Goal: Communication & Community: Answer question/provide support

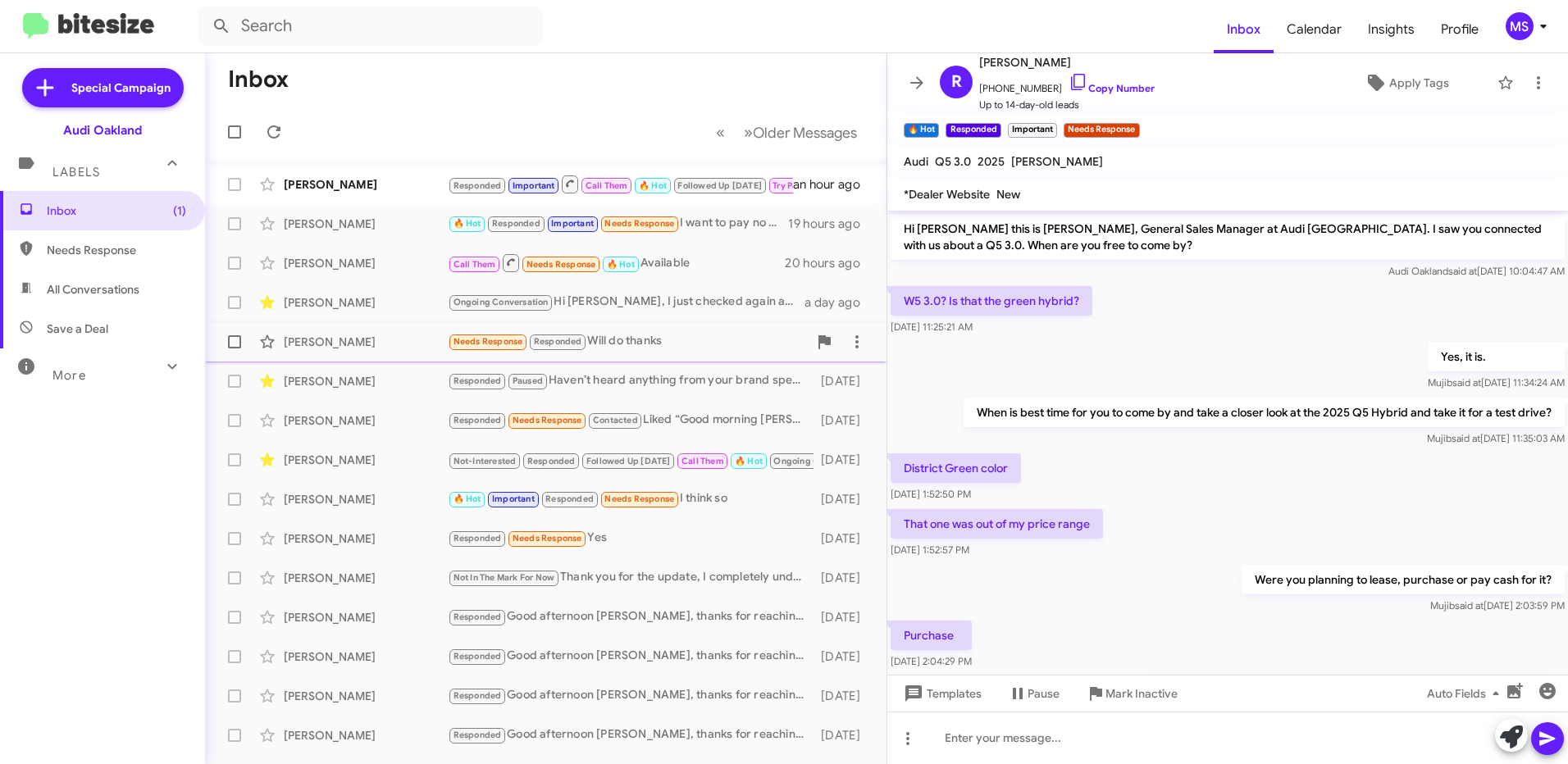
scroll to position [1411, 0]
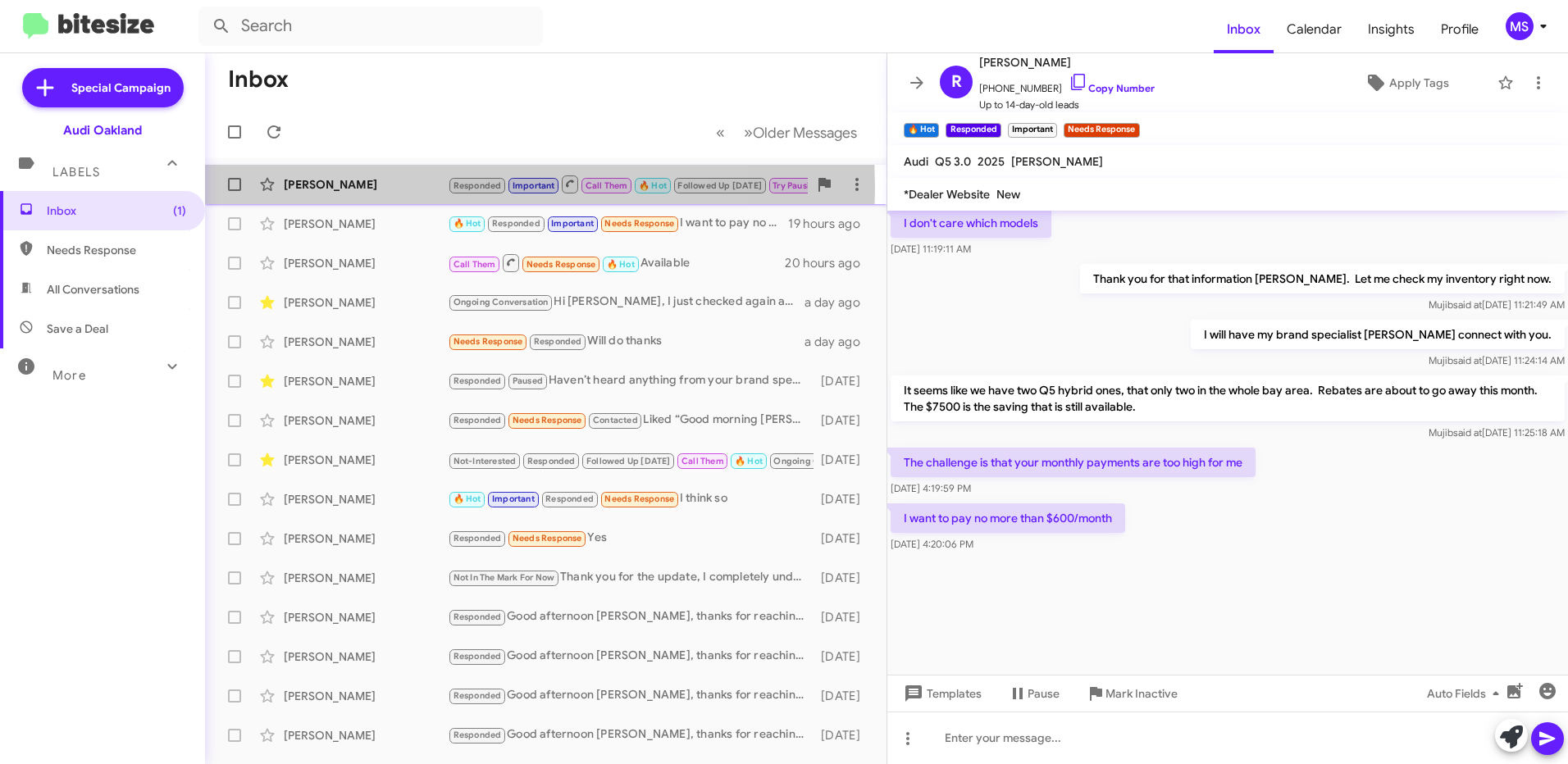
click at [395, 188] on div "[PERSON_NAME]" at bounding box center [366, 184] width 164 height 17
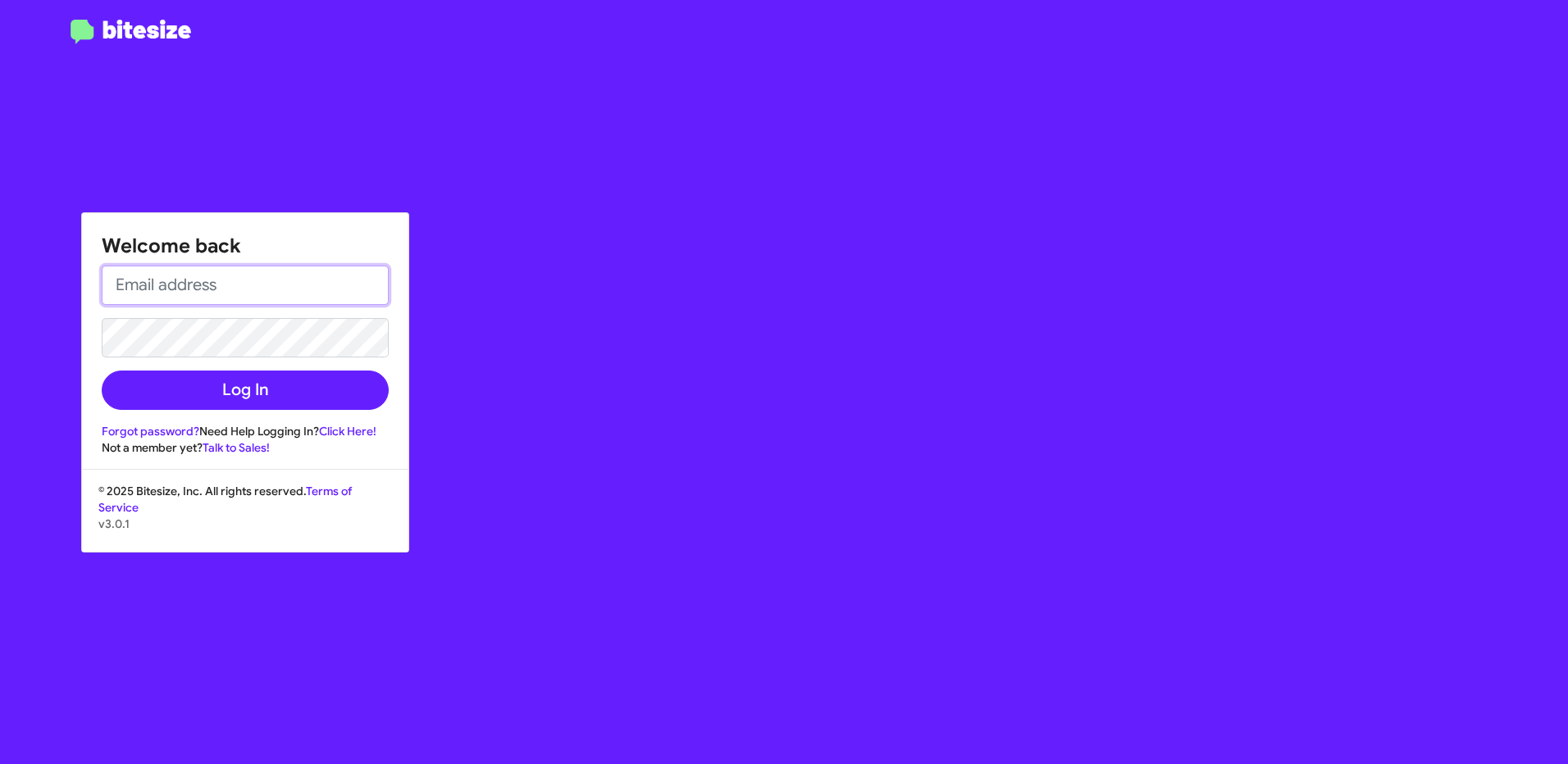
type input "[EMAIL_ADDRESS][PERSON_NAME][DOMAIN_NAME]"
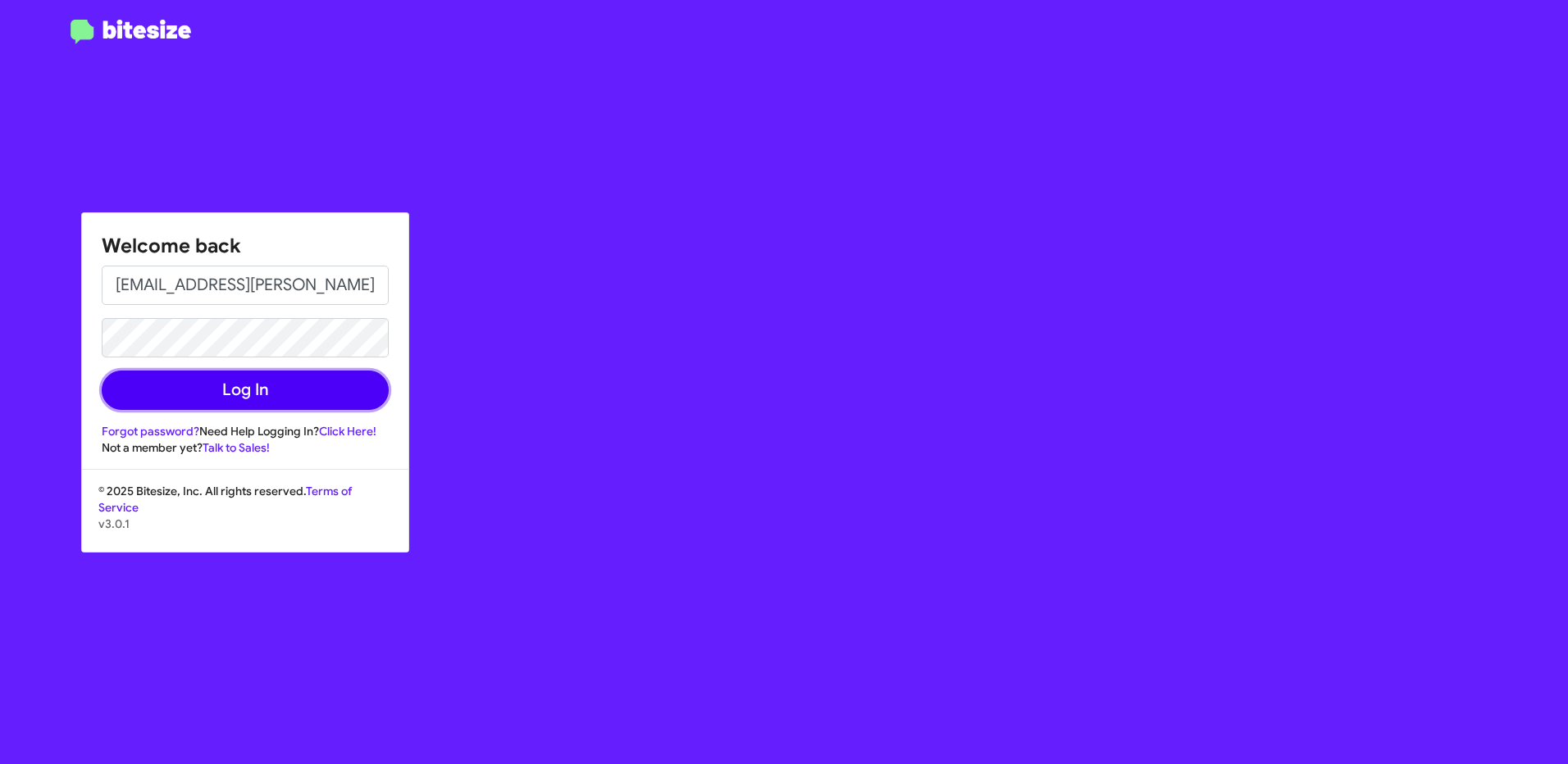
click at [271, 395] on button "Log In" at bounding box center [245, 391] width 287 height 40
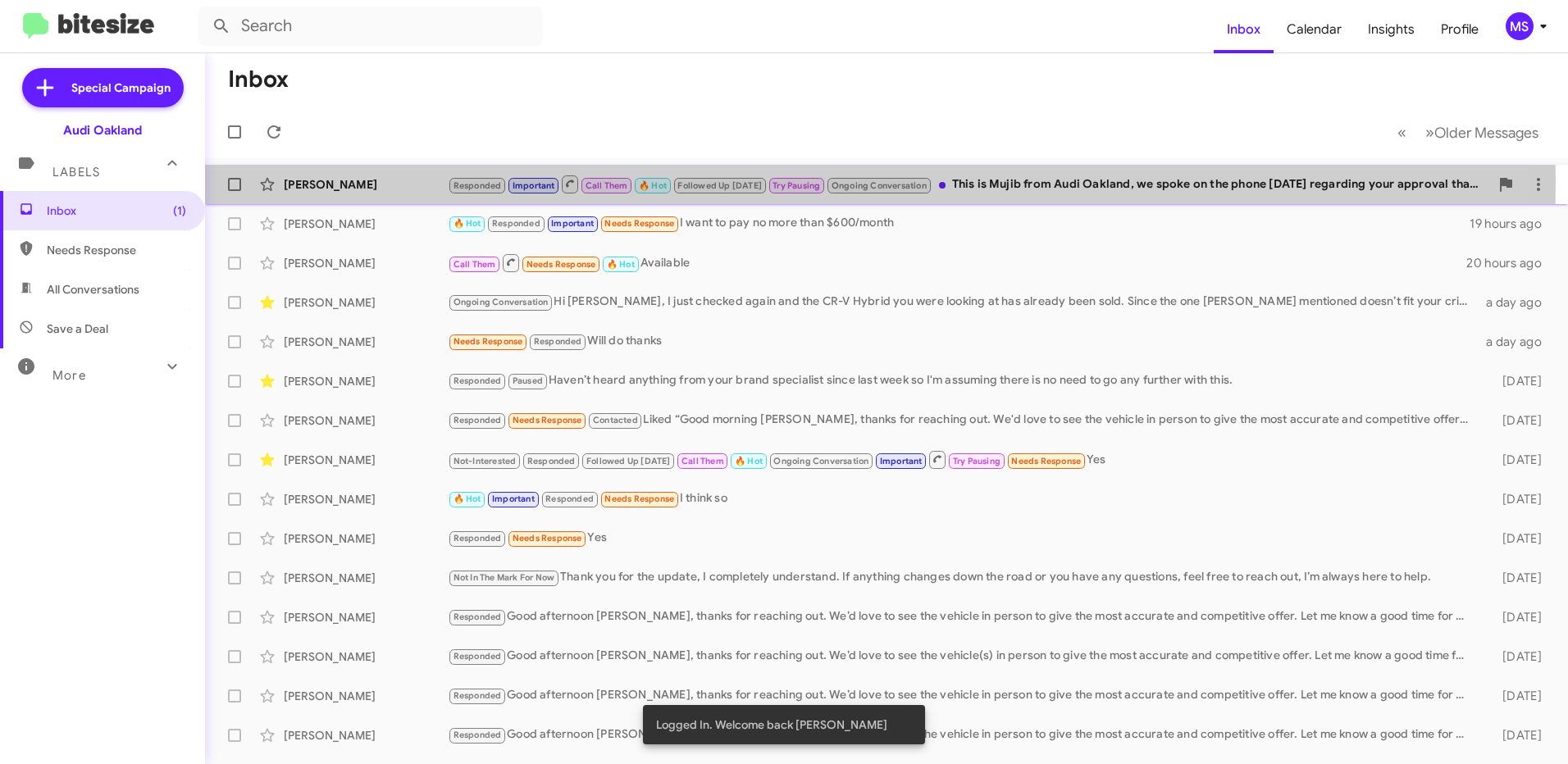
click at [396, 181] on div "[PERSON_NAME]" at bounding box center [366, 184] width 164 height 17
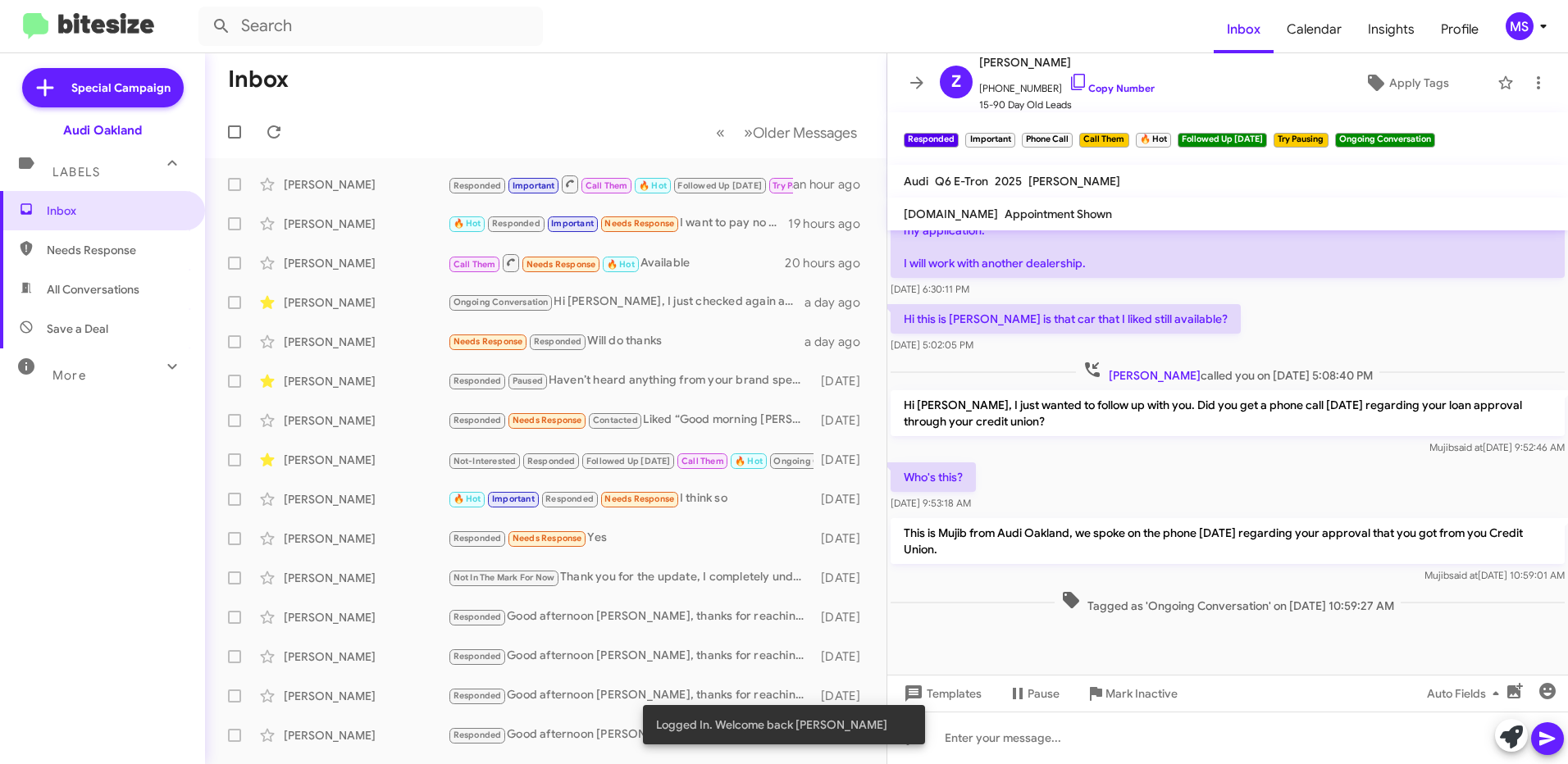
scroll to position [907, 0]
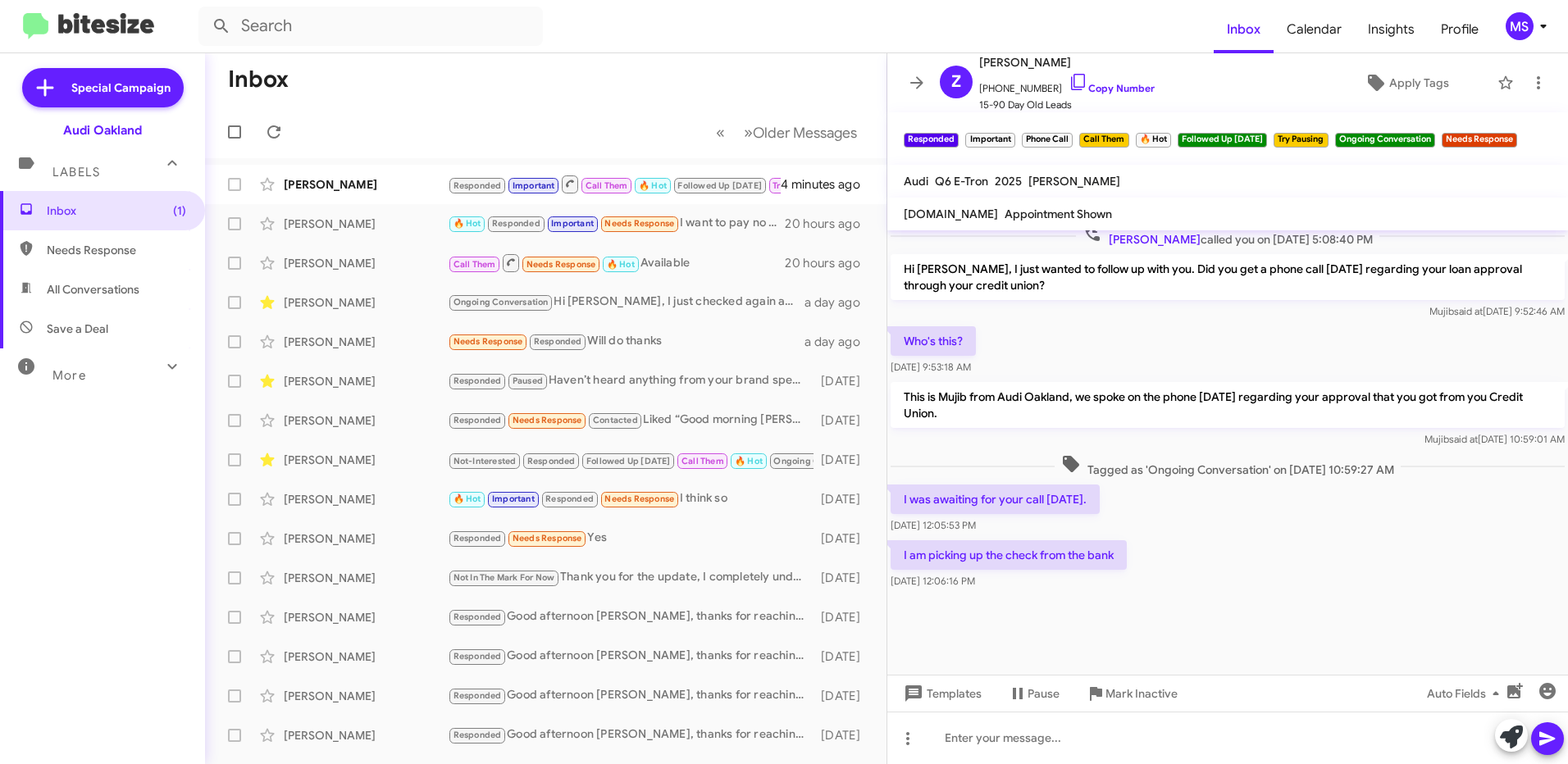
scroll to position [932, 0]
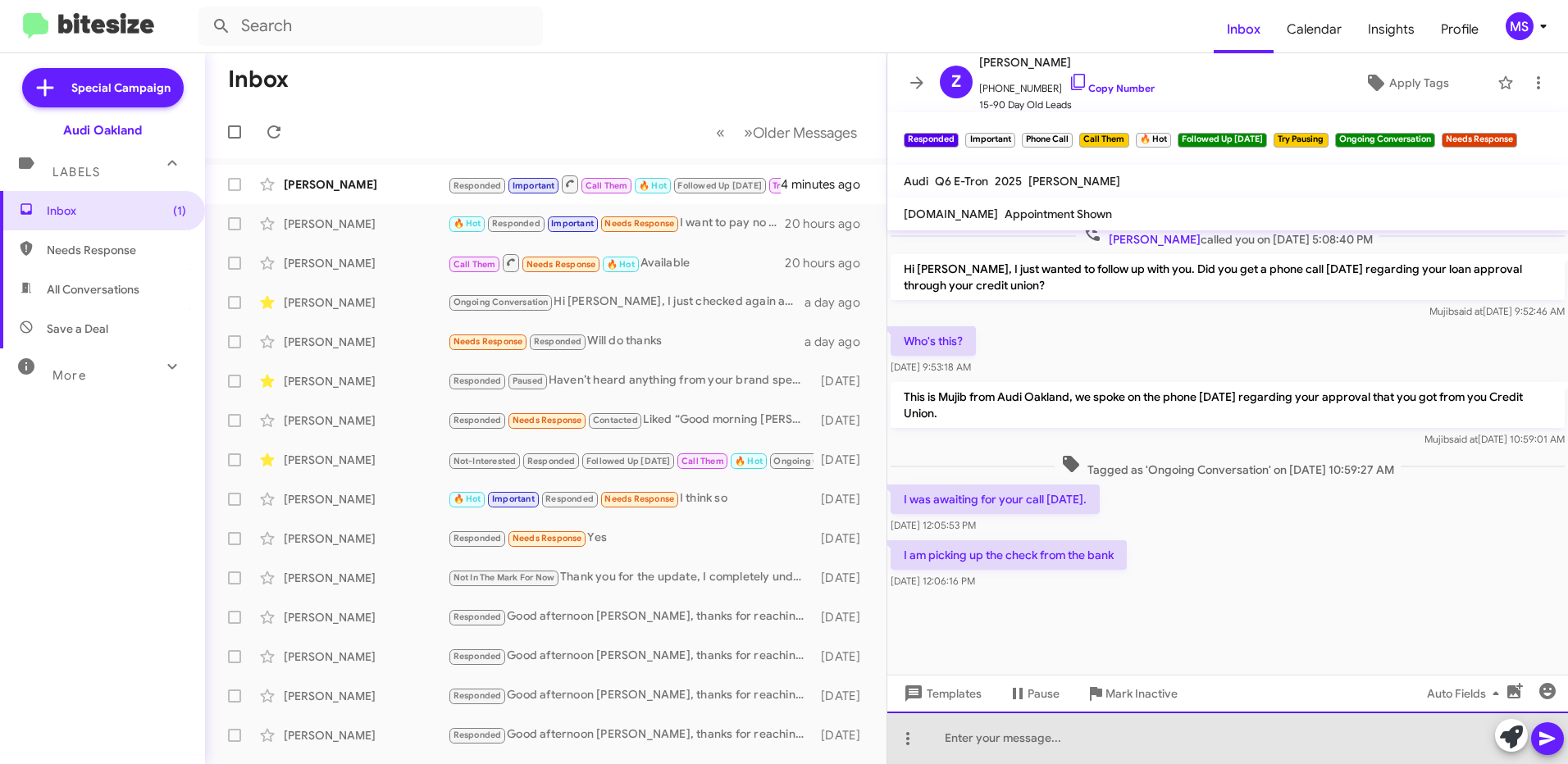
click at [1021, 732] on div at bounding box center [1228, 737] width 681 height 52
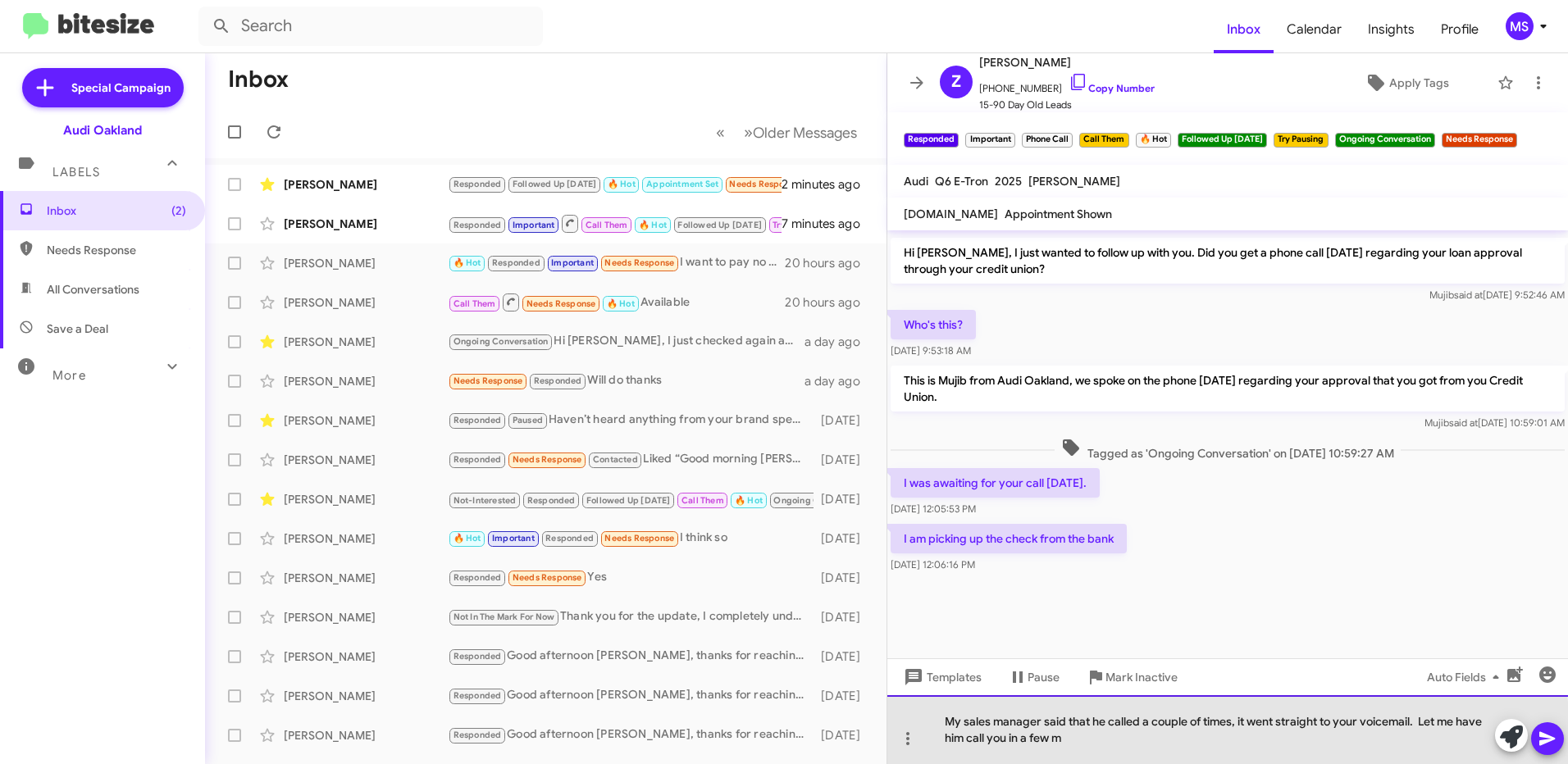
click at [1088, 740] on div "My sales manager said that he called a couple of times, it went straight to you…" at bounding box center [1228, 730] width 681 height 69
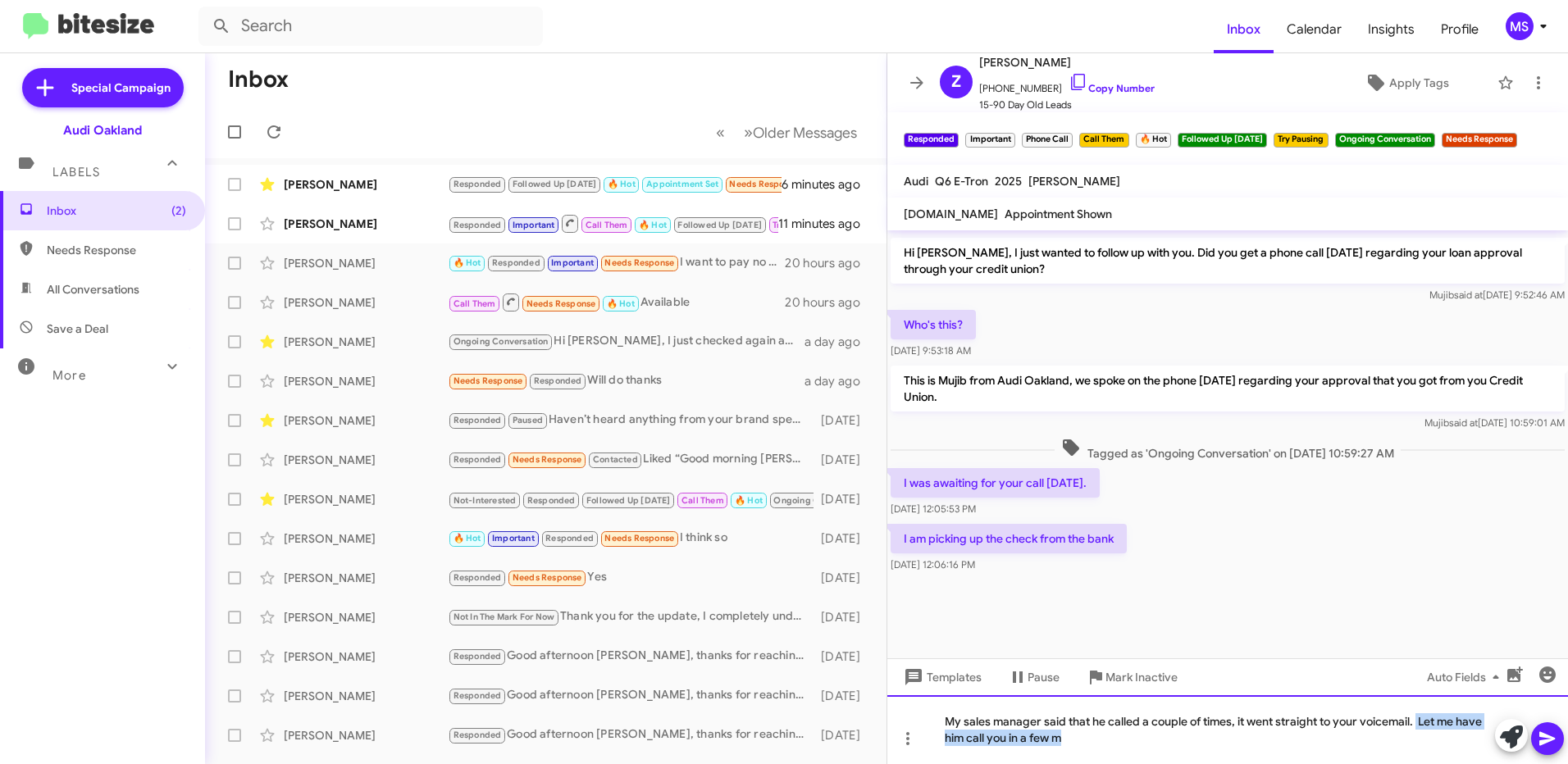
drag, startPoint x: 1419, startPoint y: 721, endPoint x: 1467, endPoint y: 800, distance: 92.4
click at [1467, 764] on html "Inbox Calendar Insights Profile MS Special Campaign Audi Oakland Labels Inbox (…" at bounding box center [784, 382] width 1568 height 764
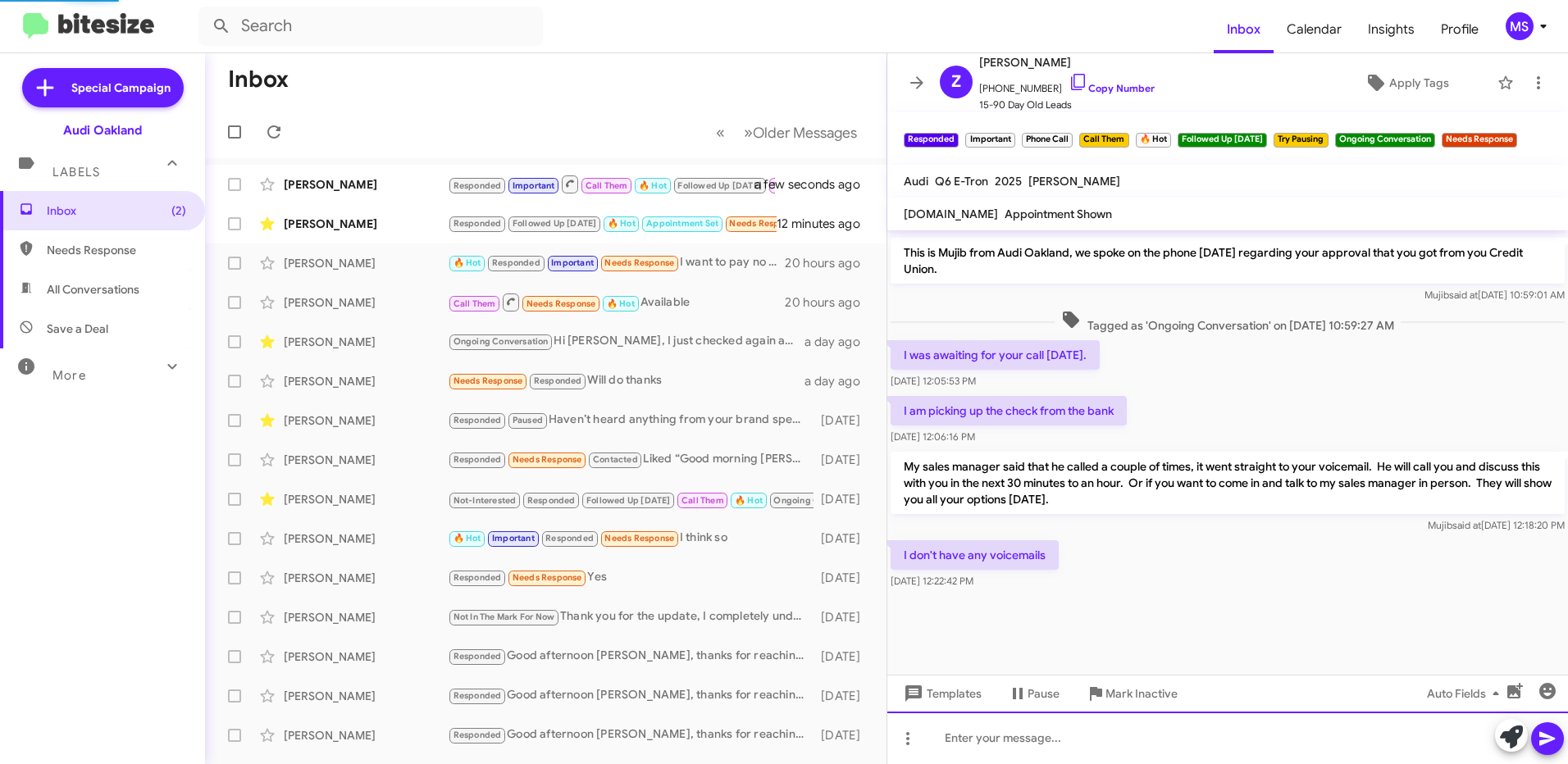
scroll to position [965, 0]
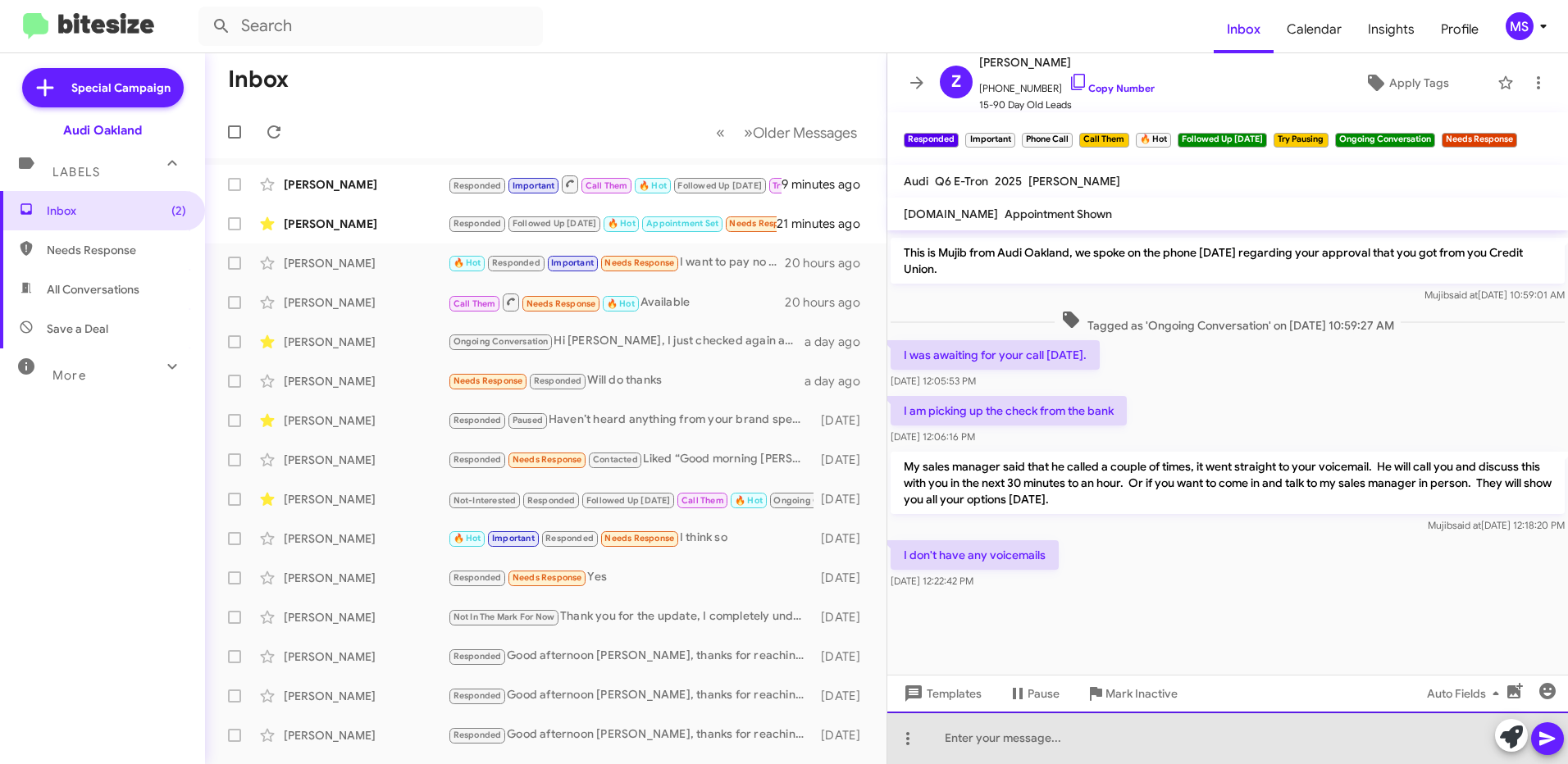
click at [1039, 735] on div at bounding box center [1228, 737] width 681 height 52
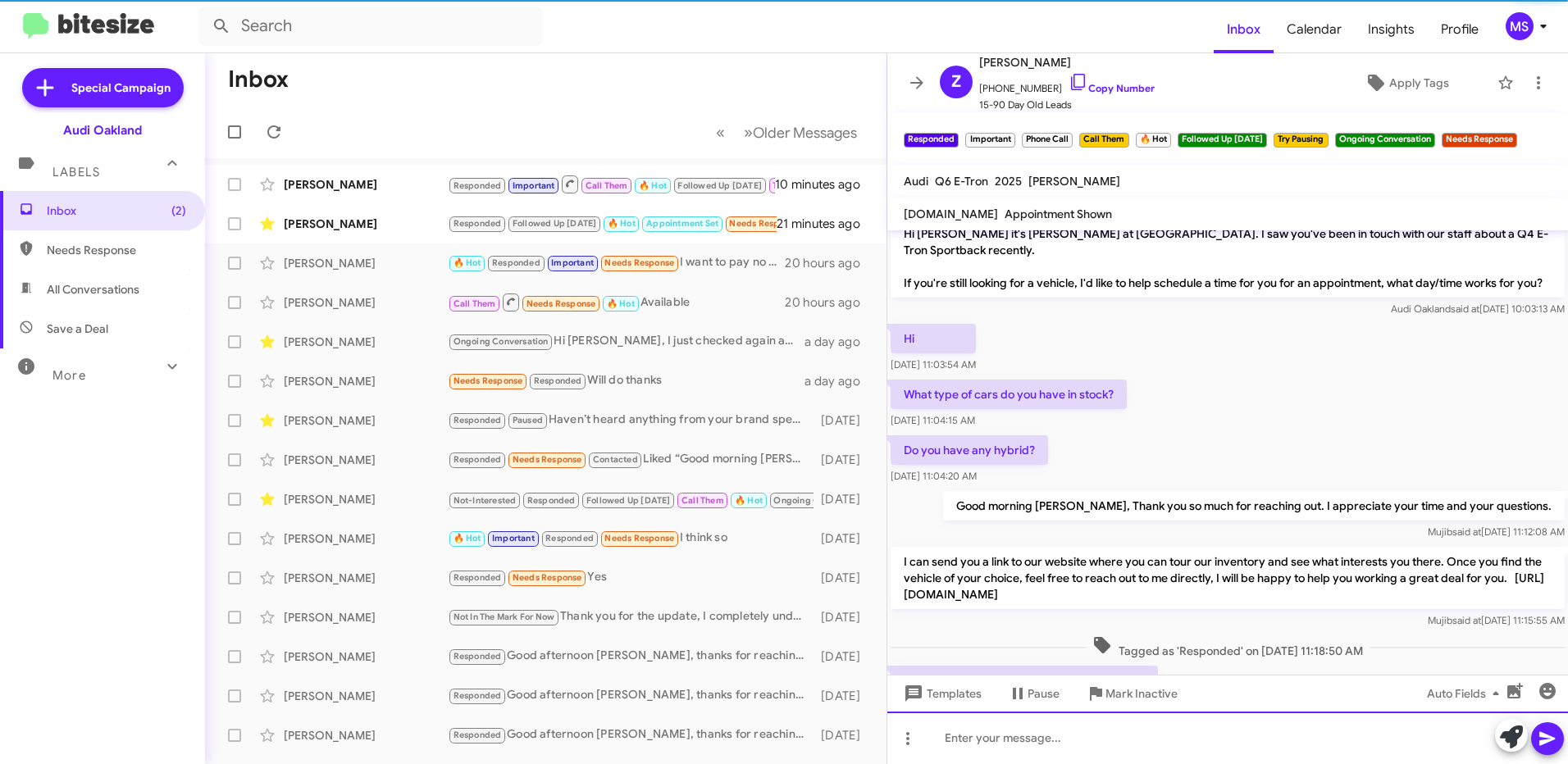
scroll to position [104, 0]
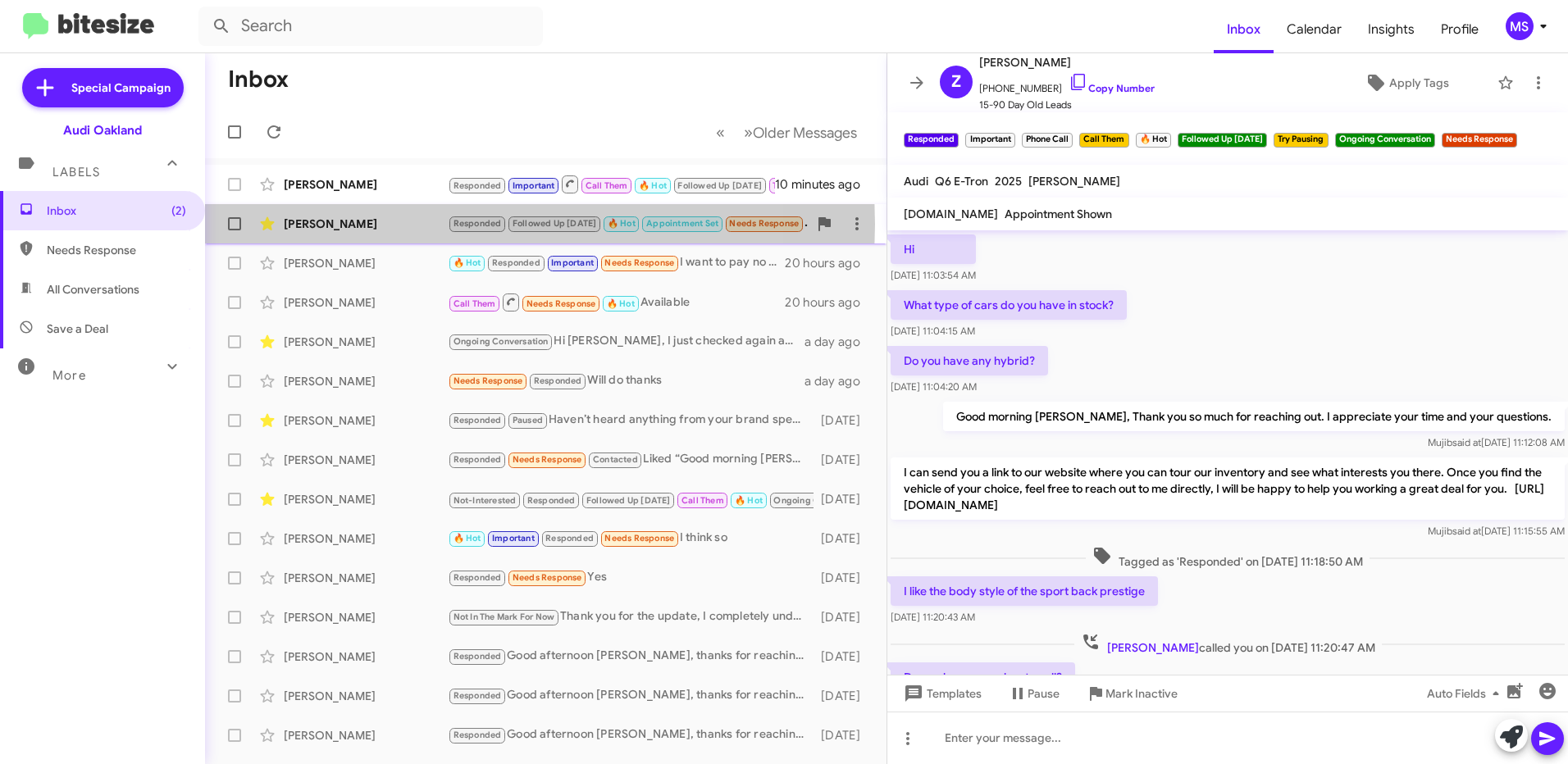
click at [412, 224] on div "Oyebola Oyewole" at bounding box center [366, 224] width 164 height 17
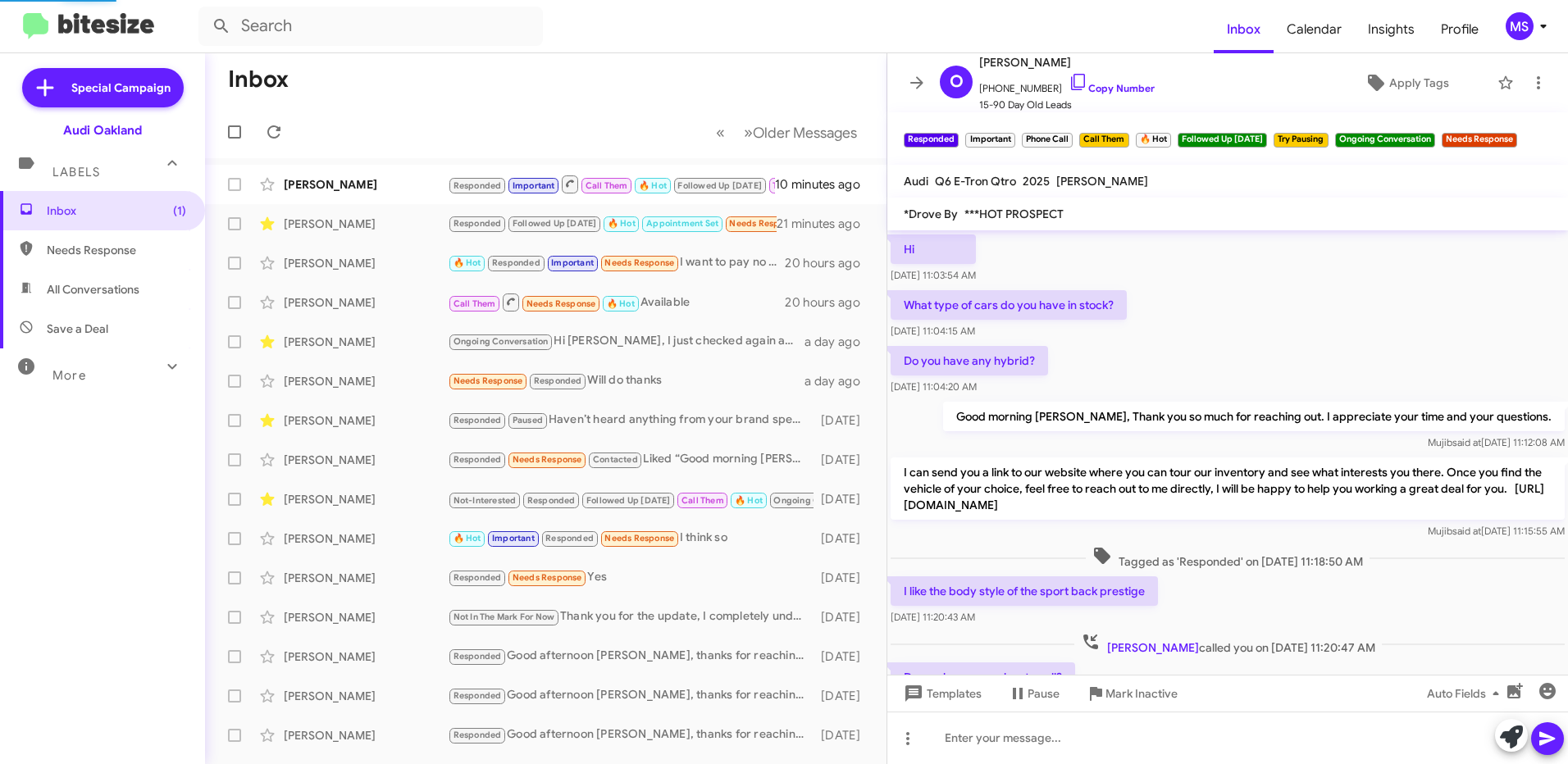
scroll to position [945, 0]
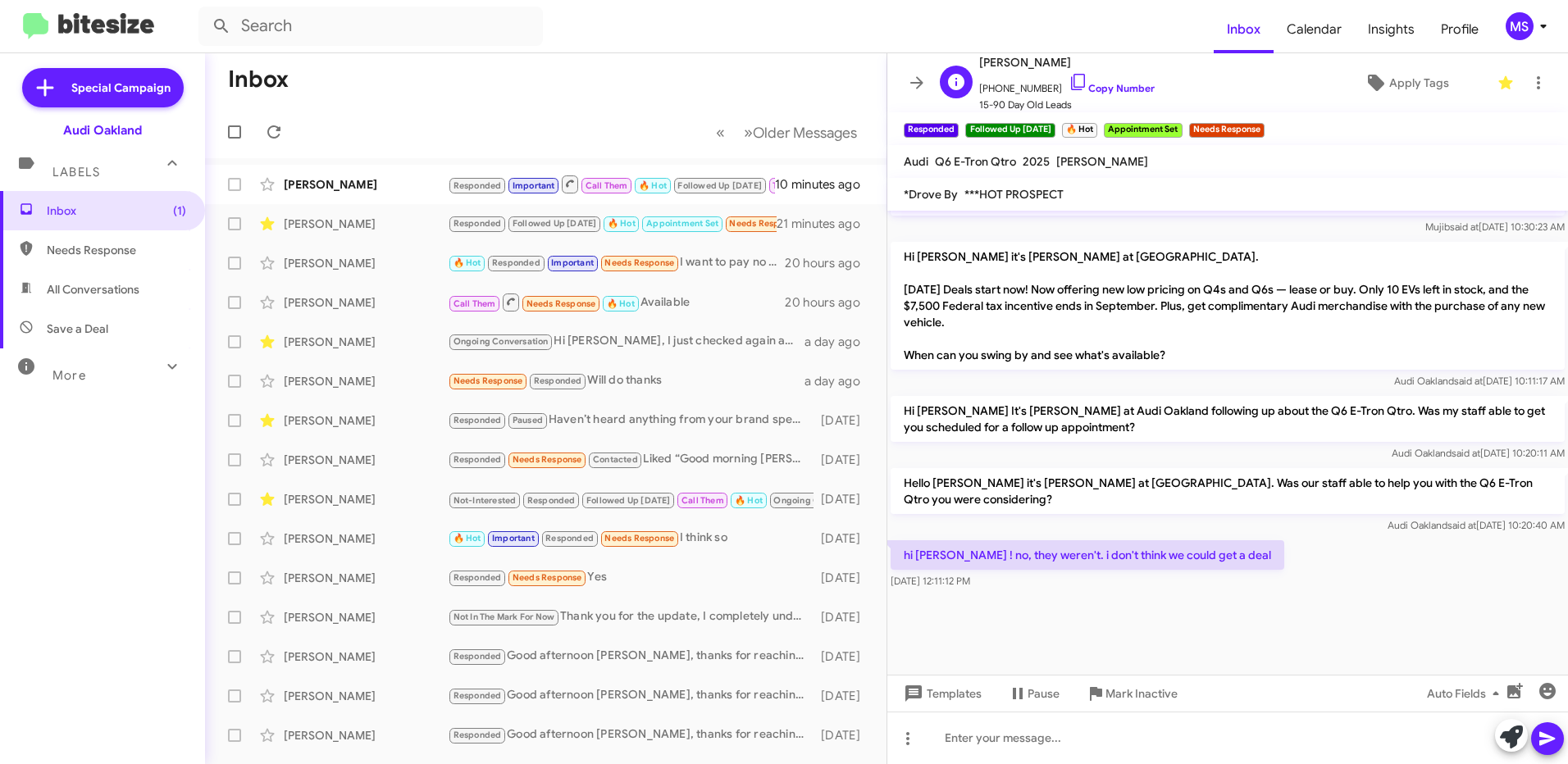
click at [1110, 79] on span "+14049661674 Copy Number" at bounding box center [1066, 84] width 175 height 25
click at [1104, 90] on link "Copy Number" at bounding box center [1111, 88] width 86 height 12
click at [1166, 728] on div at bounding box center [1228, 737] width 681 height 52
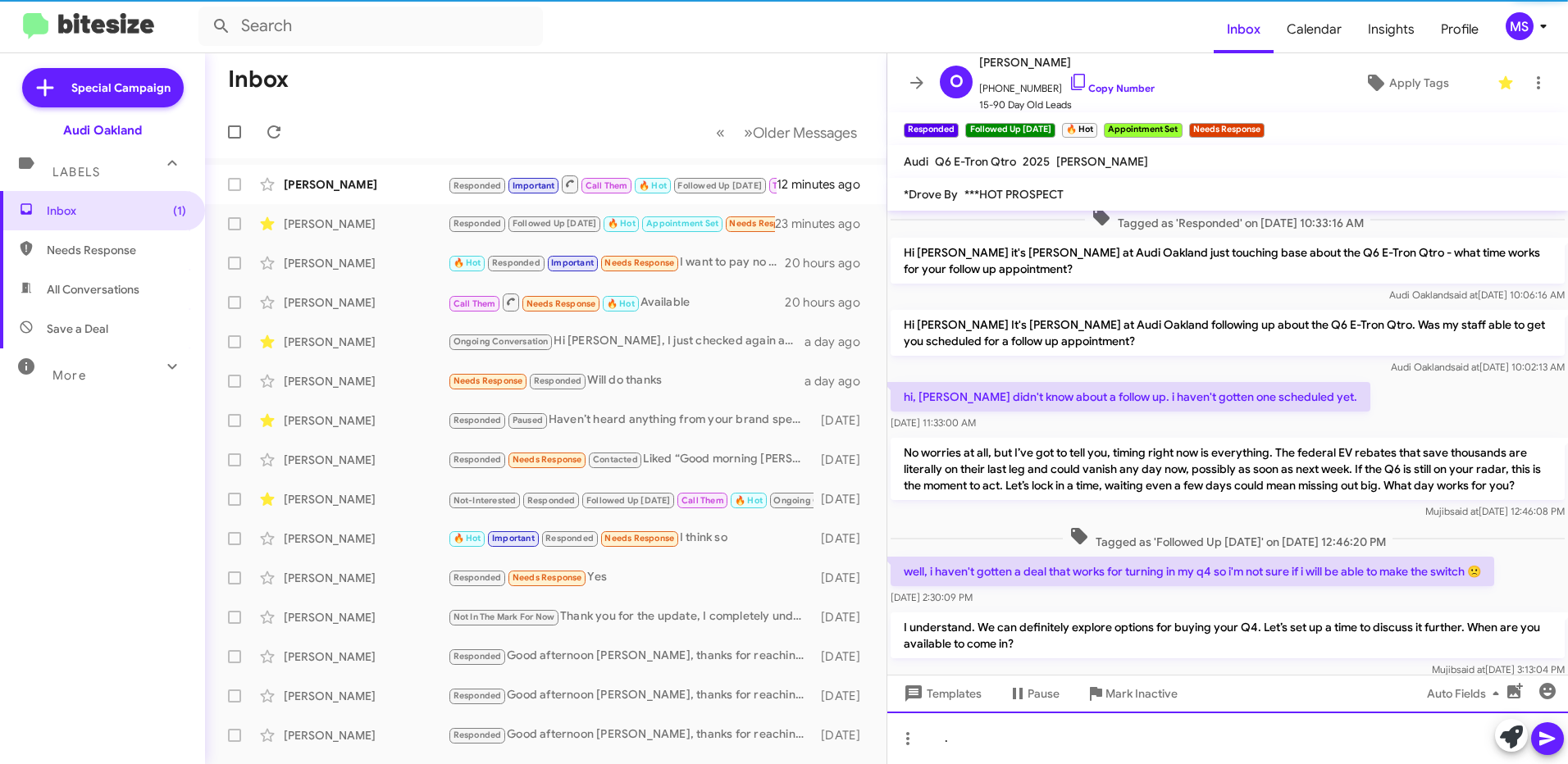
scroll to position [0, 0]
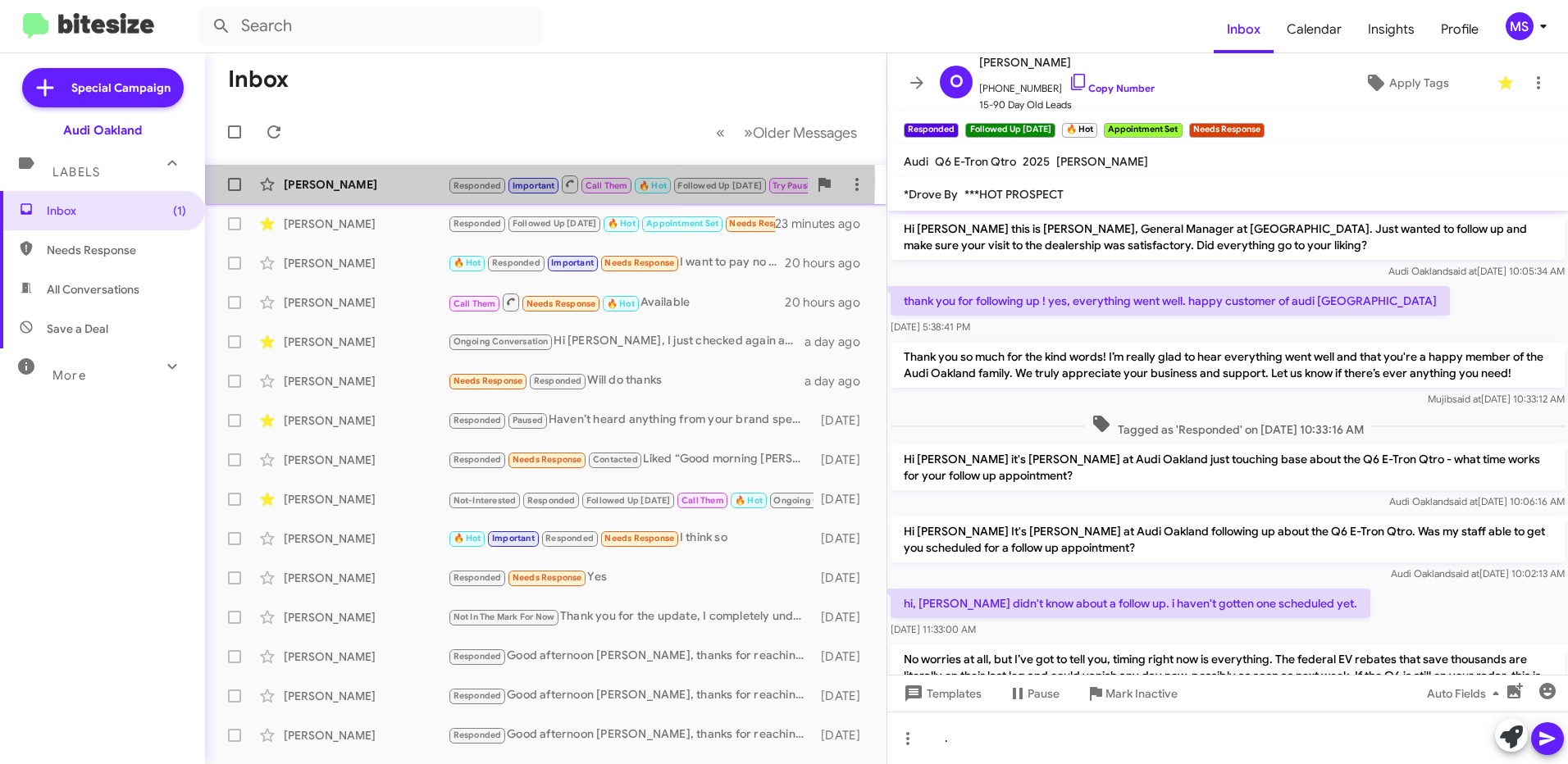
click at [360, 180] on div "[PERSON_NAME]" at bounding box center [366, 184] width 164 height 17
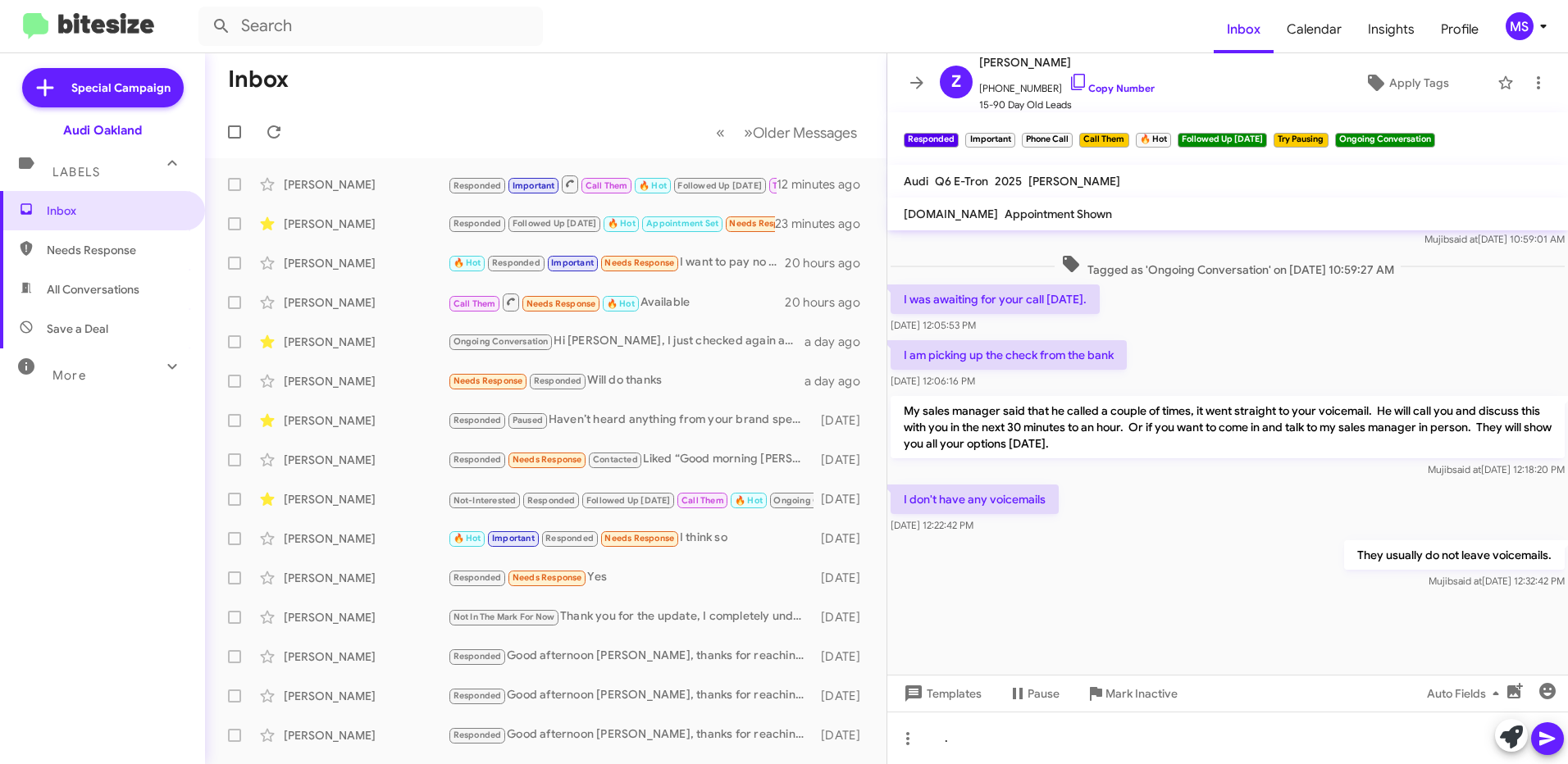
scroll to position [965, 0]
click at [1065, 741] on div "." at bounding box center [1228, 737] width 681 height 52
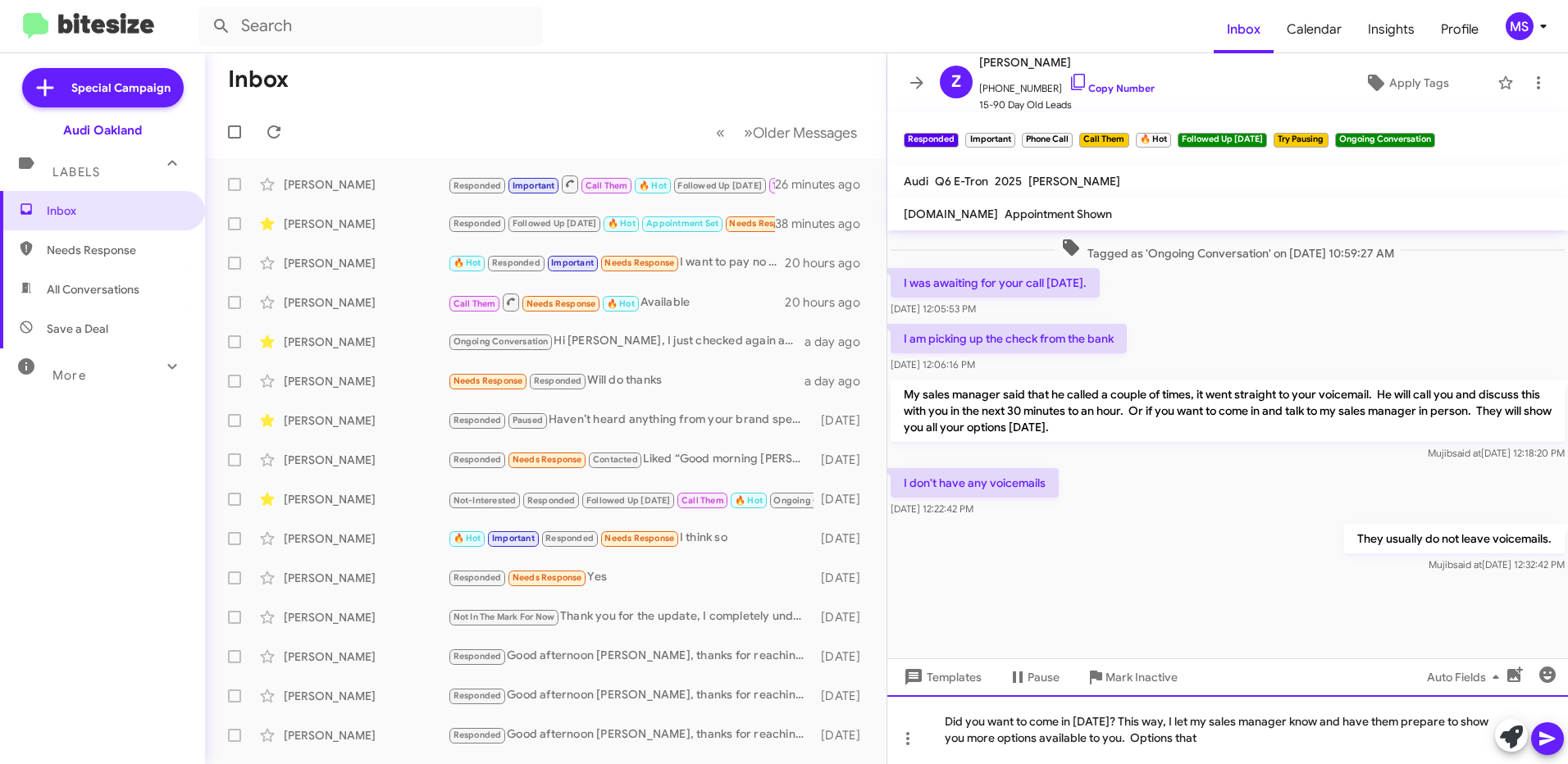
click at [1234, 747] on div "Did you want to come in today? This way, I let my sales manager know and have t…" at bounding box center [1228, 730] width 681 height 69
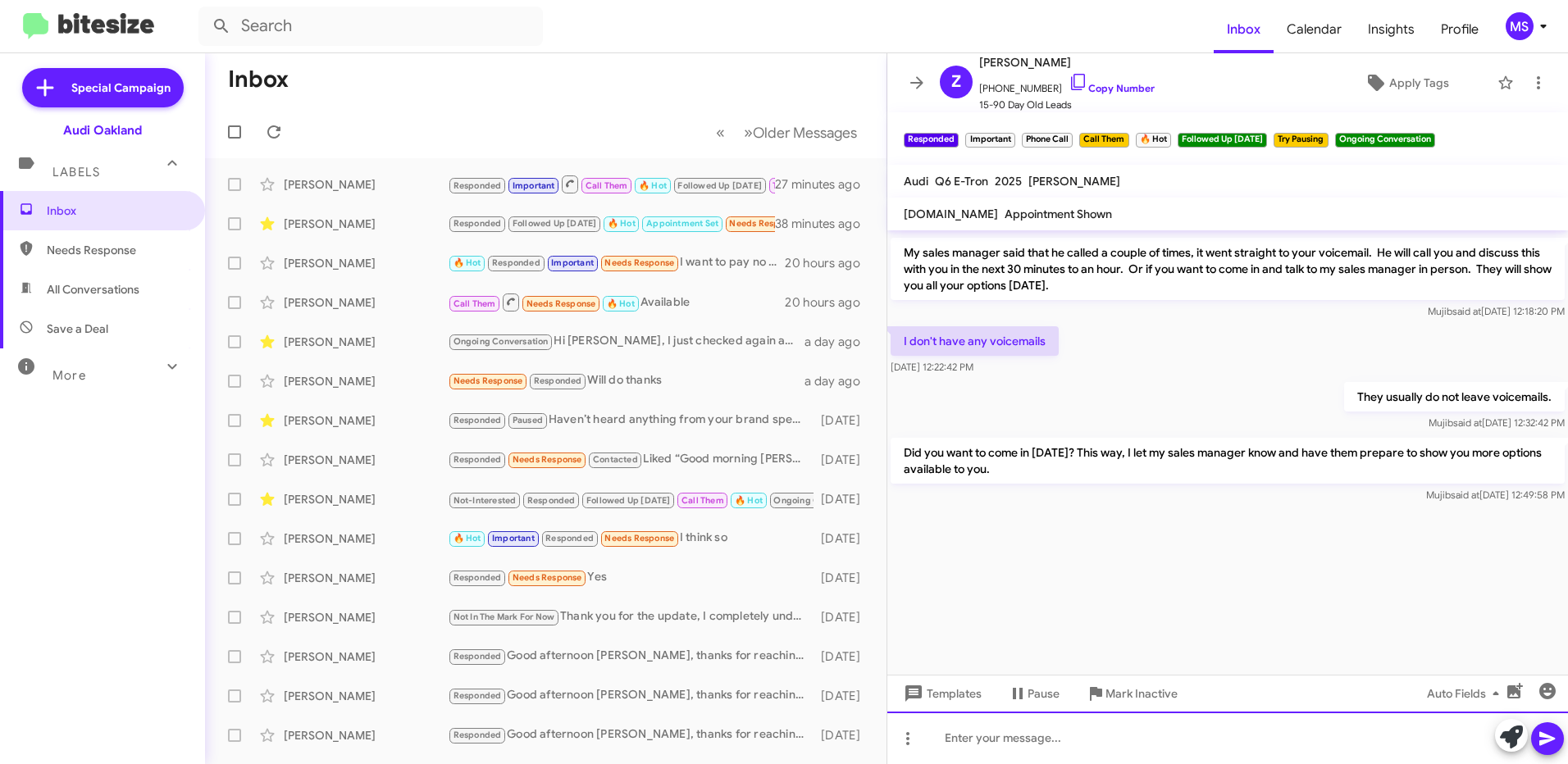
scroll to position [2293, 0]
click at [1161, 727] on div at bounding box center [1228, 737] width 681 height 52
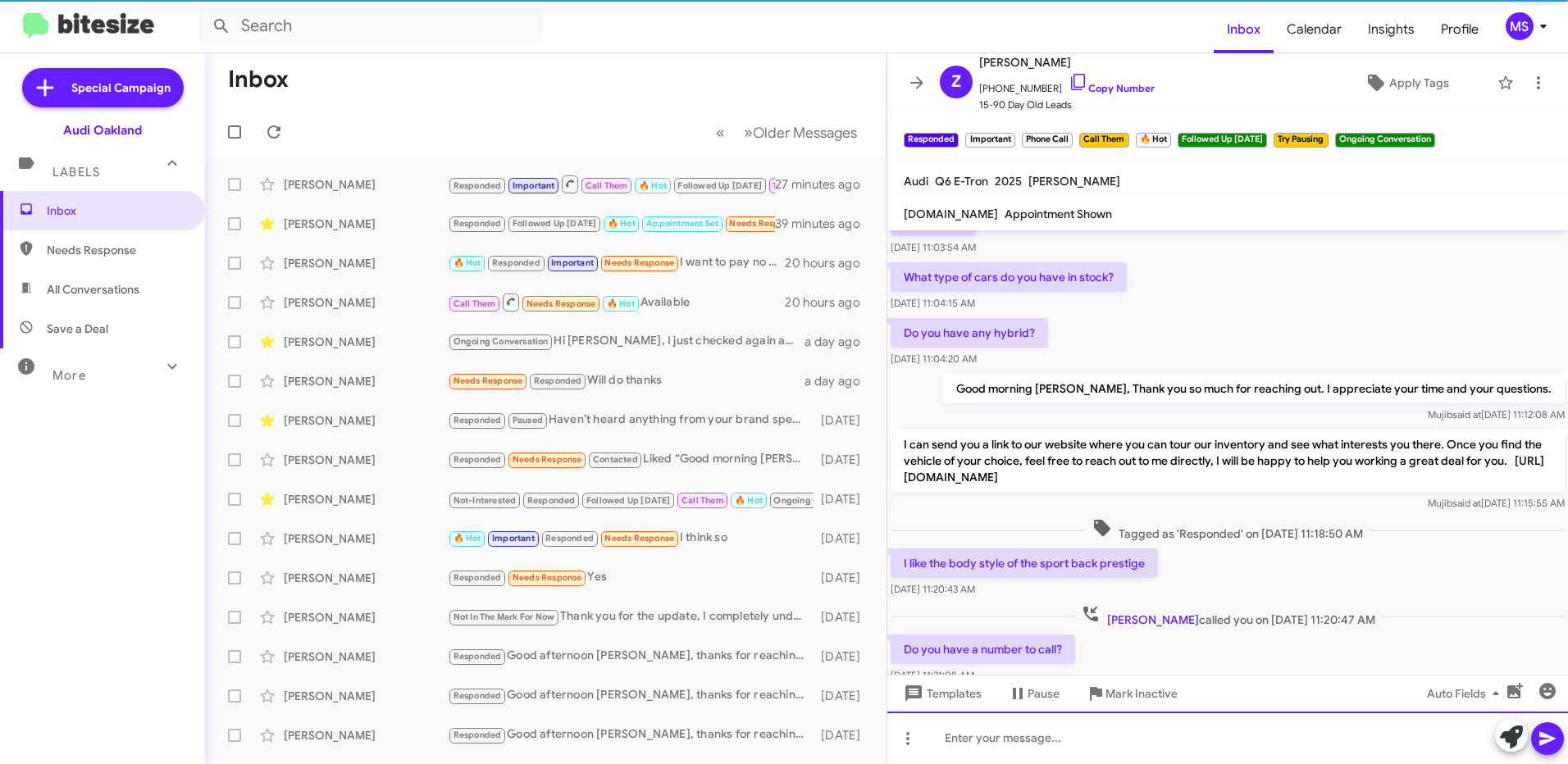
scroll to position [0, 0]
